Goal: Transaction & Acquisition: Purchase product/service

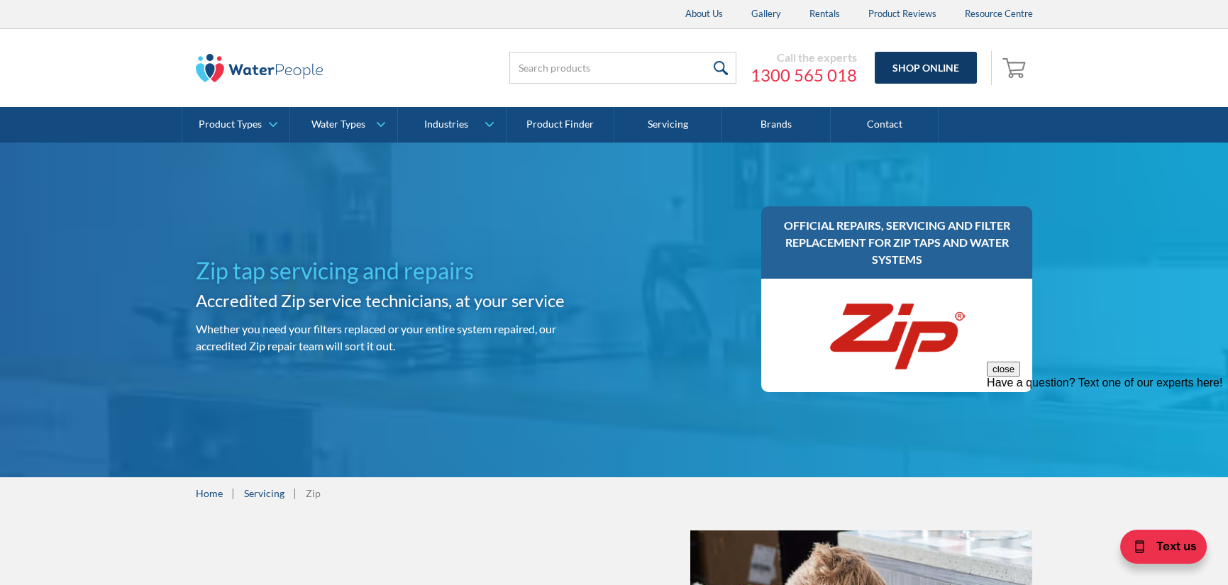
click at [897, 75] on link "Shop Online" at bounding box center [926, 68] width 102 height 32
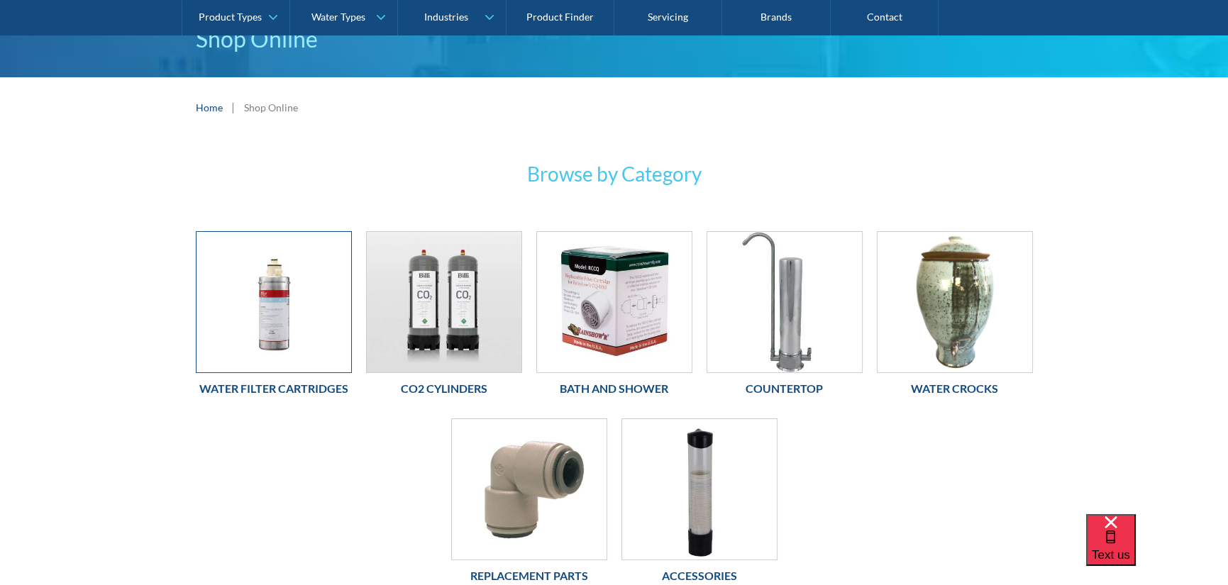
click at [289, 285] on img at bounding box center [274, 302] width 155 height 141
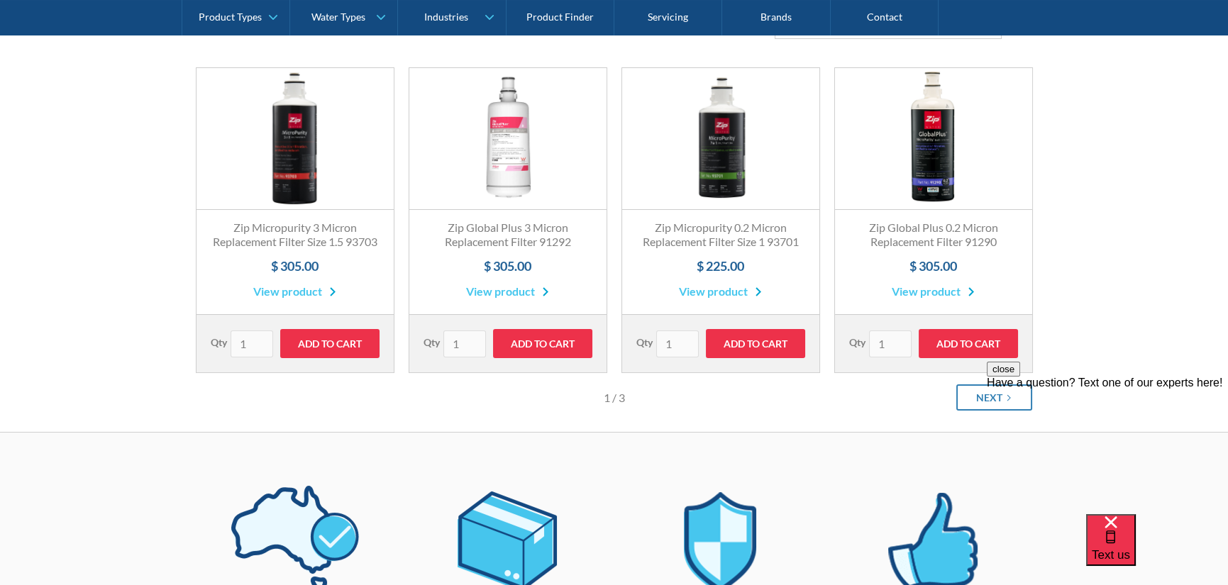
click at [524, 300] on link "View product" at bounding box center [507, 291] width 83 height 17
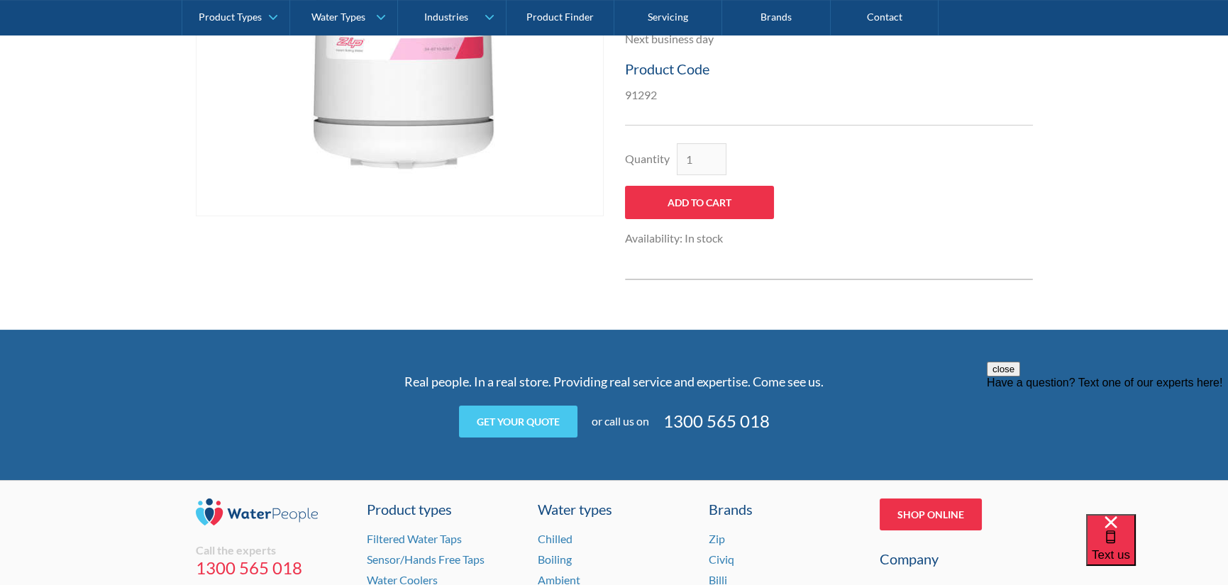
scroll to position [469, 0]
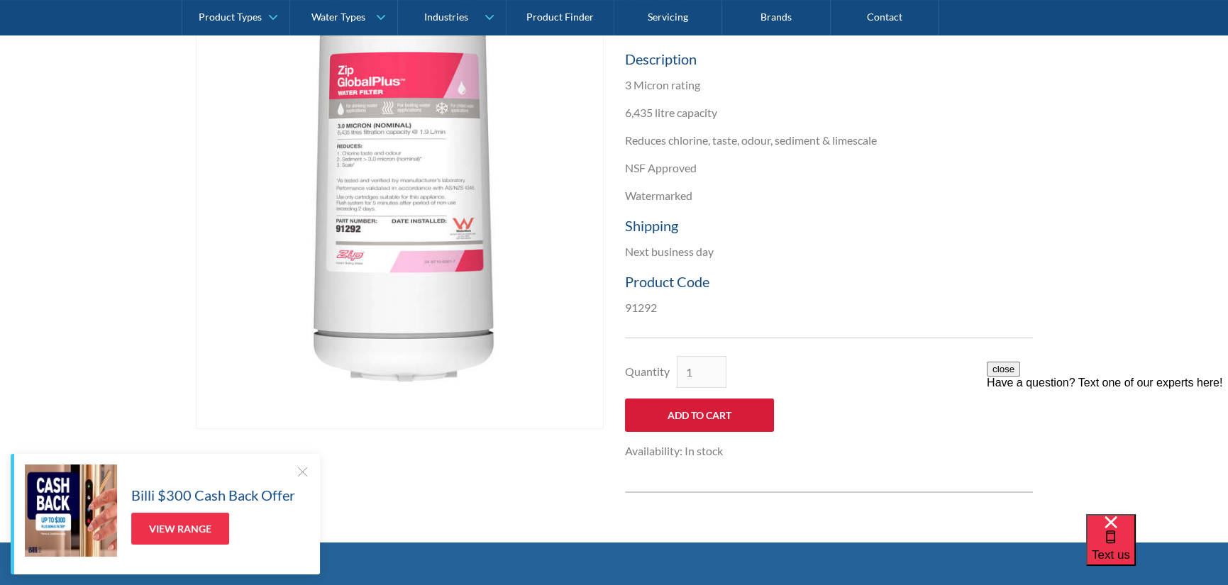
click at [674, 413] on input "Add to Cart" at bounding box center [699, 415] width 149 height 33
type input "Add to Cart"
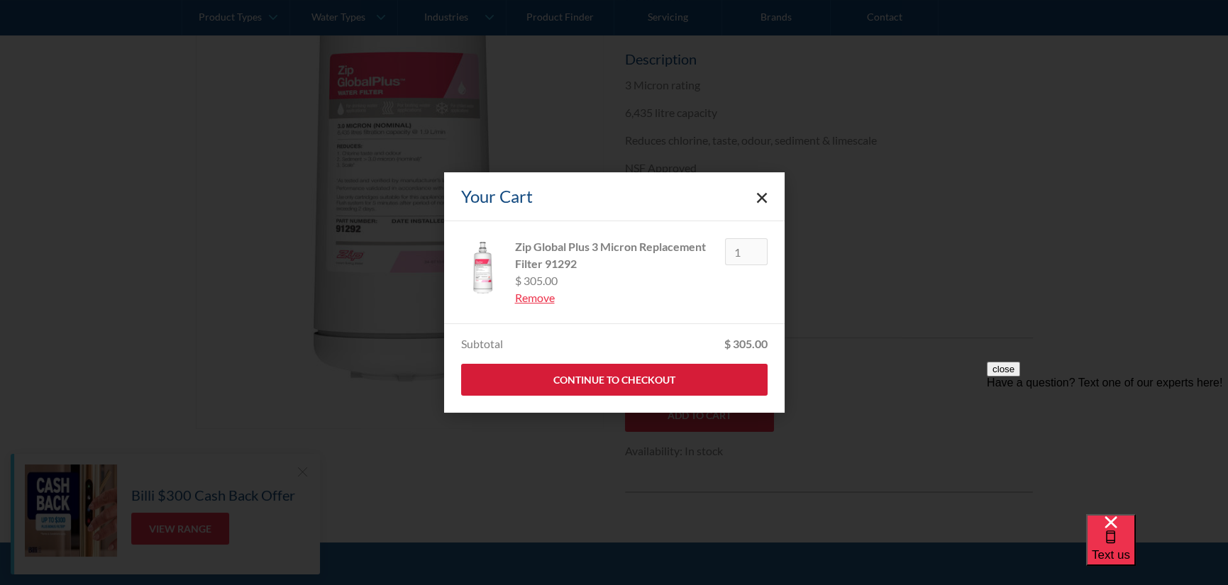
click at [669, 383] on link "Continue to Checkout" at bounding box center [614, 380] width 307 height 32
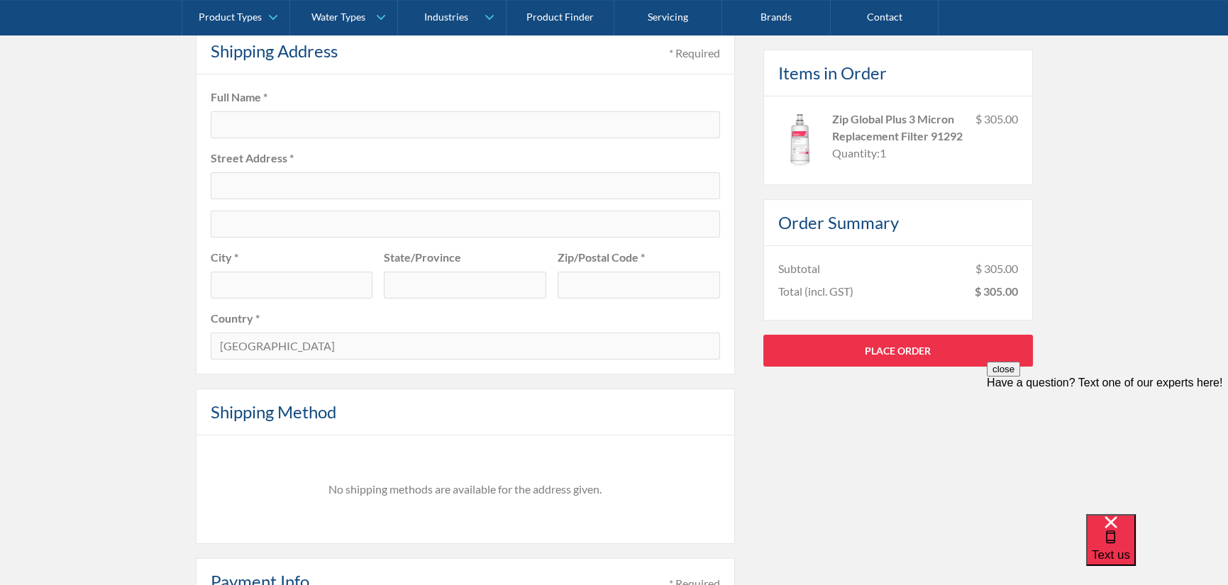
scroll to position [781, 0]
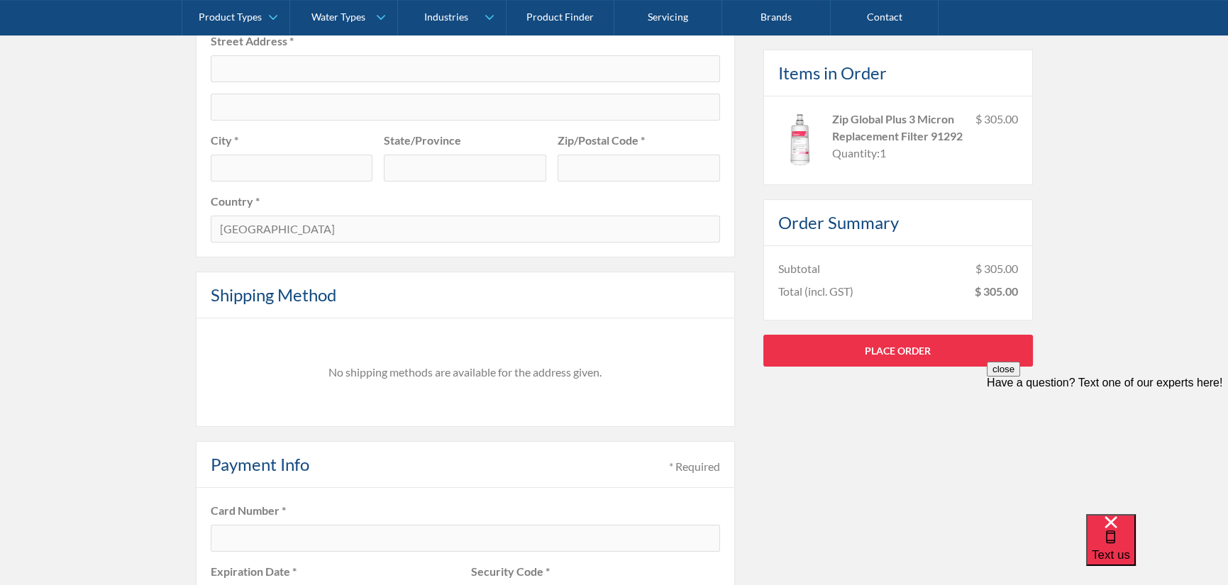
click at [451, 364] on div "No shipping methods are available for the address given." at bounding box center [465, 372] width 515 height 17
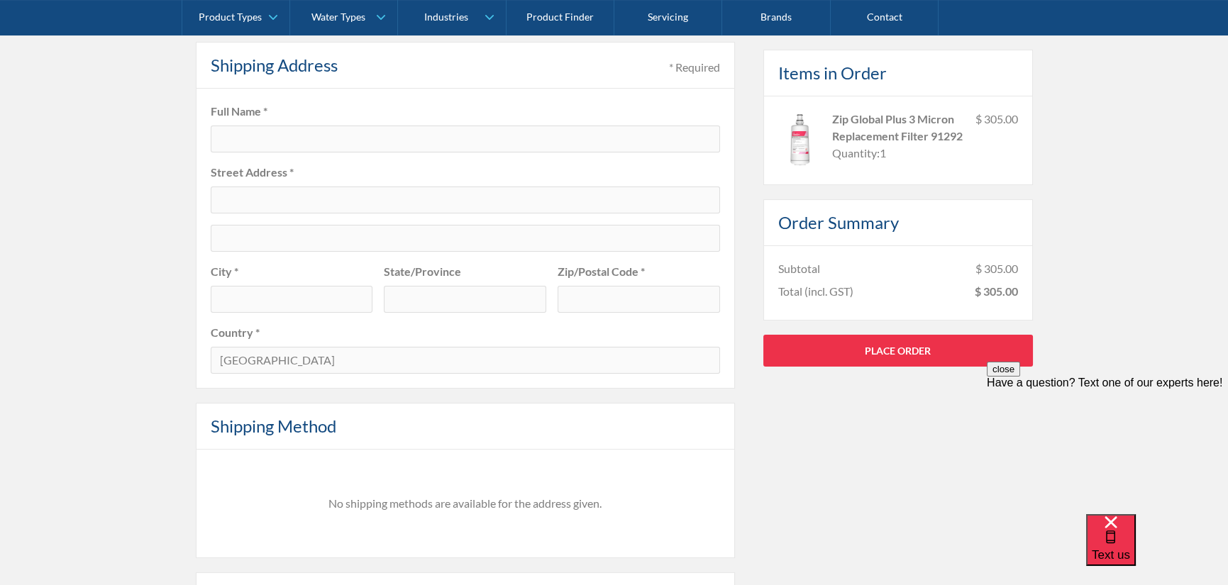
scroll to position [568, 0]
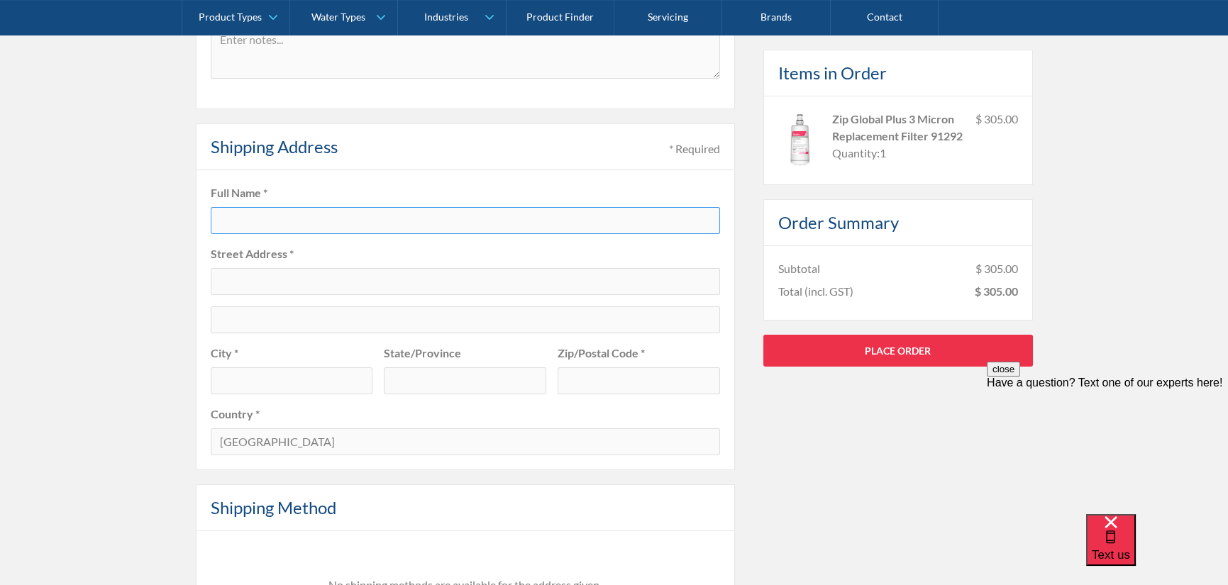
drag, startPoint x: 280, startPoint y: 220, endPoint x: 284, endPoint y: 233, distance: 13.3
click at [280, 220] on input "text" at bounding box center [466, 220] width 510 height 27
type input "[PERSON_NAME]"
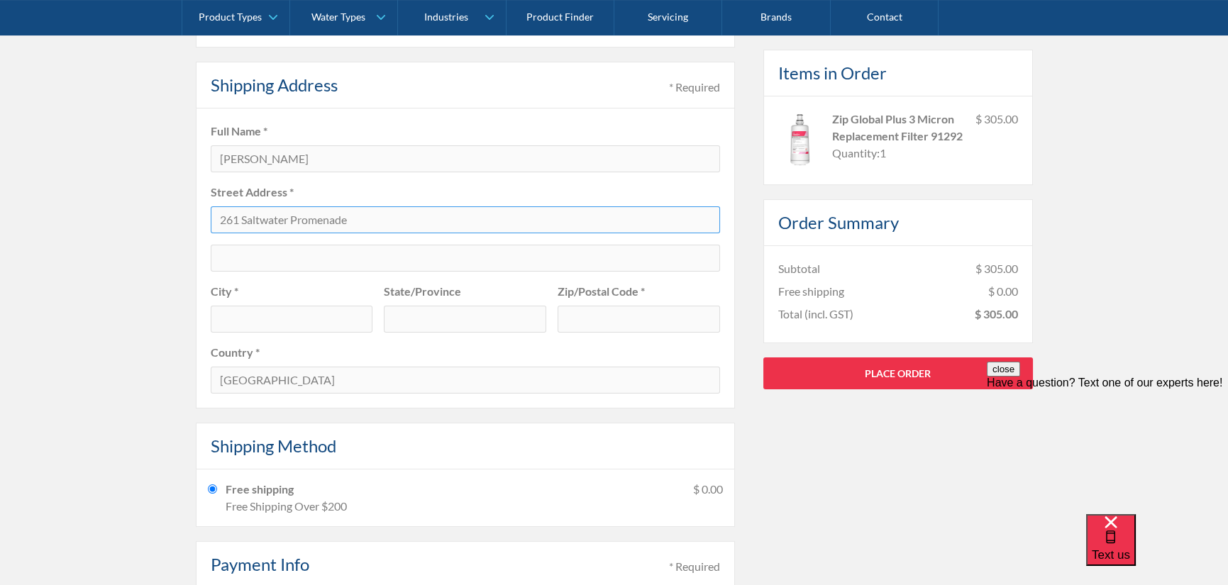
scroll to position [710, 0]
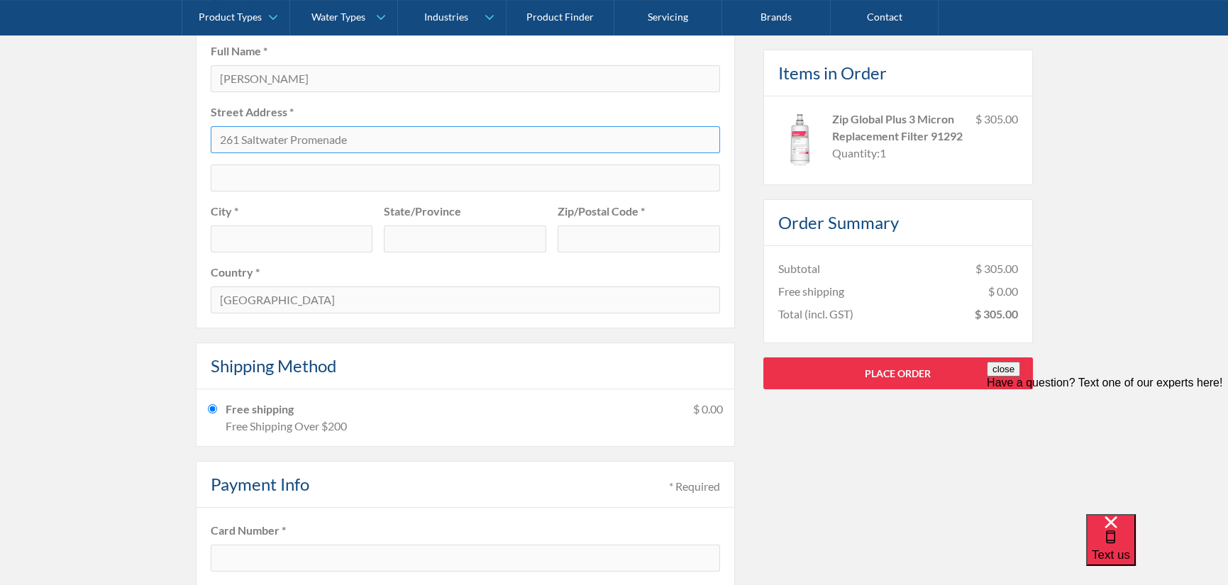
type input "261 Saltwater Promenade"
click at [308, 251] on input "text" at bounding box center [292, 239] width 163 height 27
type input "[GEOGRAPHIC_DATA]"
type input "Victoria"
type input "3030"
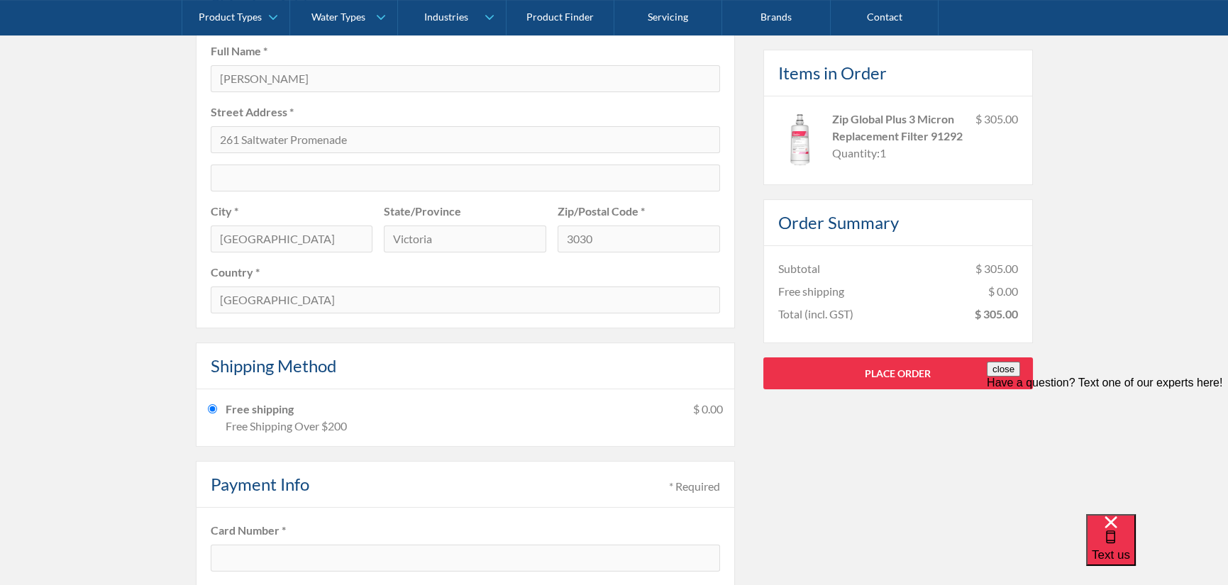
click at [120, 374] on div "Pay with browser. Customer Information * Required Email * Optional Information …" at bounding box center [614, 153] width 1228 height 1167
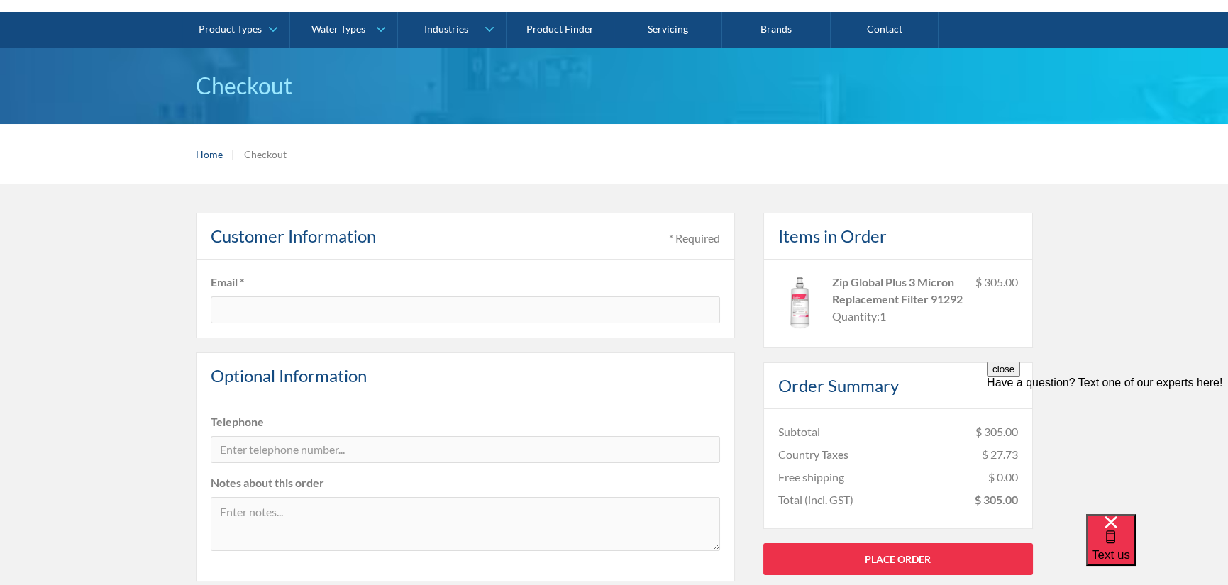
scroll to position [0, 0]
